Goal: Information Seeking & Learning: Learn about a topic

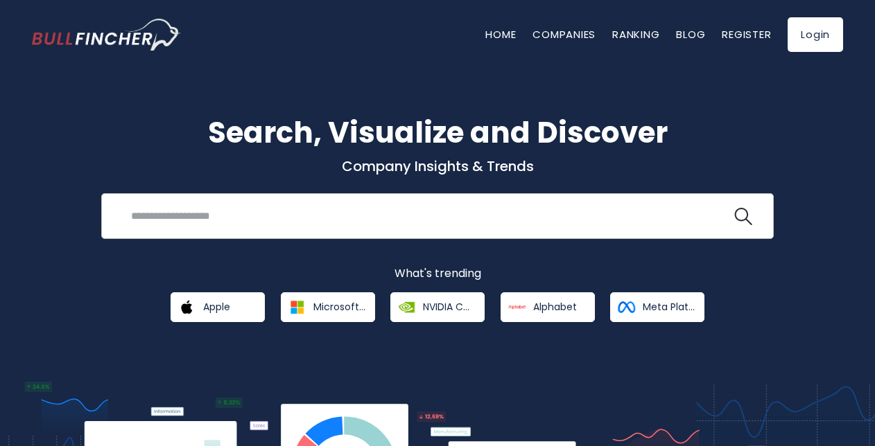
click at [182, 202] on div "Recent searches Trending searches Apple Overview" at bounding box center [437, 216] width 672 height 46
click at [203, 214] on input "search" at bounding box center [427, 216] width 609 height 26
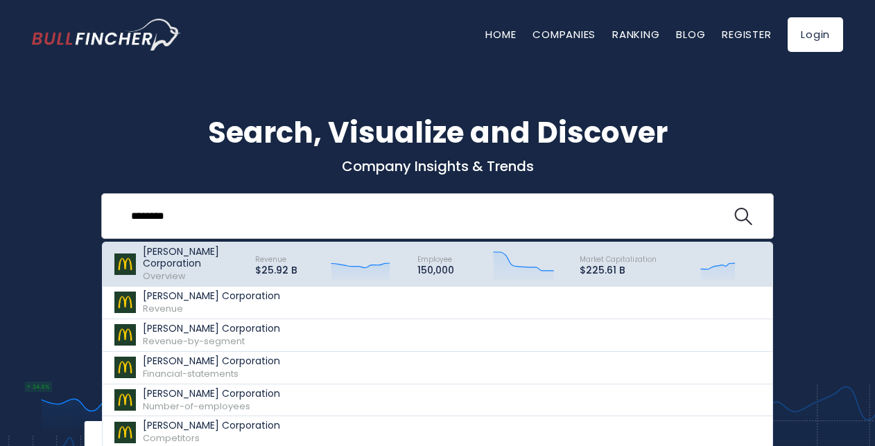
type input "********"
click at [180, 262] on p "[PERSON_NAME] Corporation" at bounding box center [193, 258] width 100 height 24
click at [189, 261] on p "[PERSON_NAME] Corporation" at bounding box center [193, 258] width 100 height 24
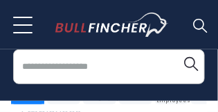
scroll to position [131, 0]
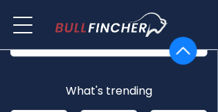
scroll to position [270, 0]
click at [24, 18] on button at bounding box center [22, 25] width 24 height 35
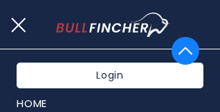
click at [24, 18] on button at bounding box center [22, 25] width 24 height 35
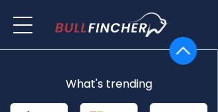
scroll to position [278, 0]
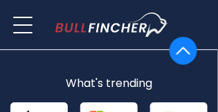
click at [186, 49] on img at bounding box center [184, 51] width 14 height 28
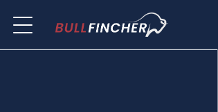
scroll to position [0, 0]
click at [22, 26] on button at bounding box center [22, 25] width 24 height 35
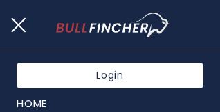
click at [15, 26] on button at bounding box center [22, 25] width 24 height 35
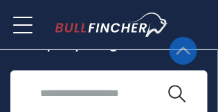
scroll to position [210, 0]
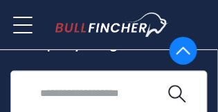
click at [51, 94] on input "search" at bounding box center [99, 93] width 134 height 26
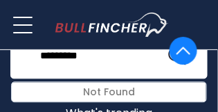
scroll to position [247, 0]
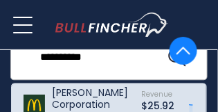
type input "**********"
click at [80, 98] on p "[PERSON_NAME] Corporation" at bounding box center [90, 99] width 77 height 24
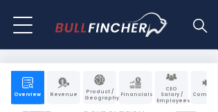
click at [150, 58] on body "Overview Revenue Product / Geography" at bounding box center [109, 56] width 218 height 112
